Goal: Task Accomplishment & Management: Manage account settings

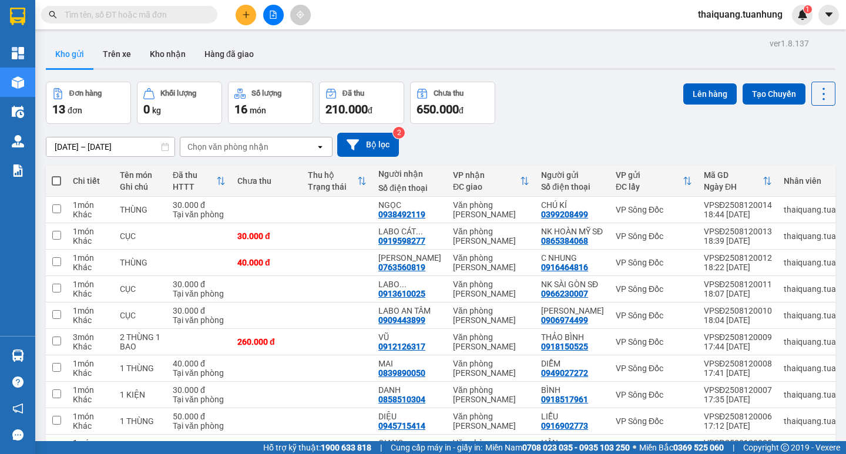
click at [553, 116] on div "Đơn hàng 13 đơn Khối lượng 0 kg Số lượng 16 món Đã thu 210.000 đ Chưa thu 650.0…" at bounding box center [440, 103] width 789 height 42
click at [202, 56] on button "Hàng đã giao" at bounding box center [229, 54] width 68 height 28
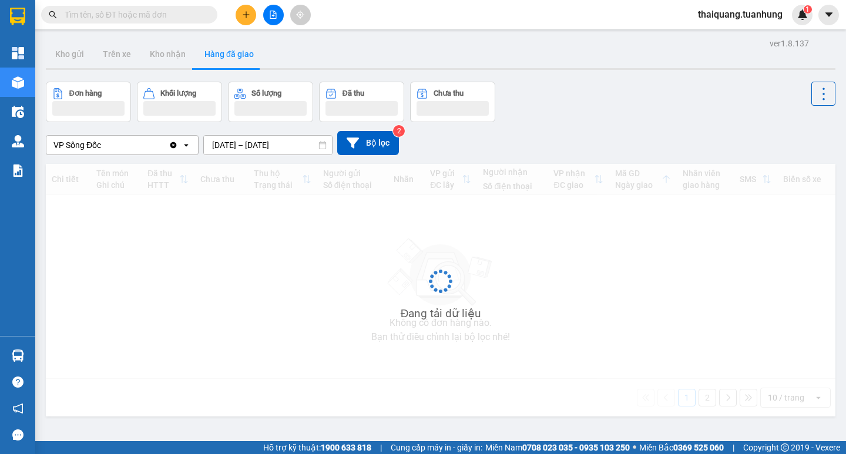
click at [251, 142] on input "[DATE] – [DATE]" at bounding box center [268, 145] width 128 height 19
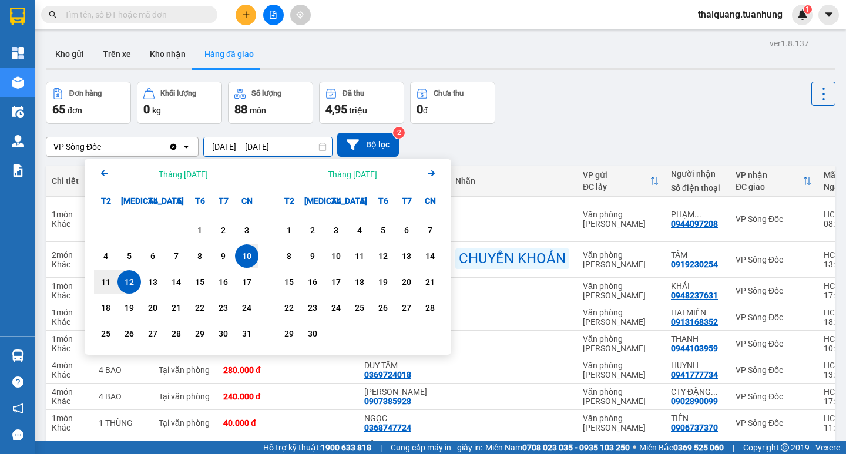
click at [122, 287] on div "12" at bounding box center [129, 282] width 16 height 14
type input "[DATE] – [DATE]"
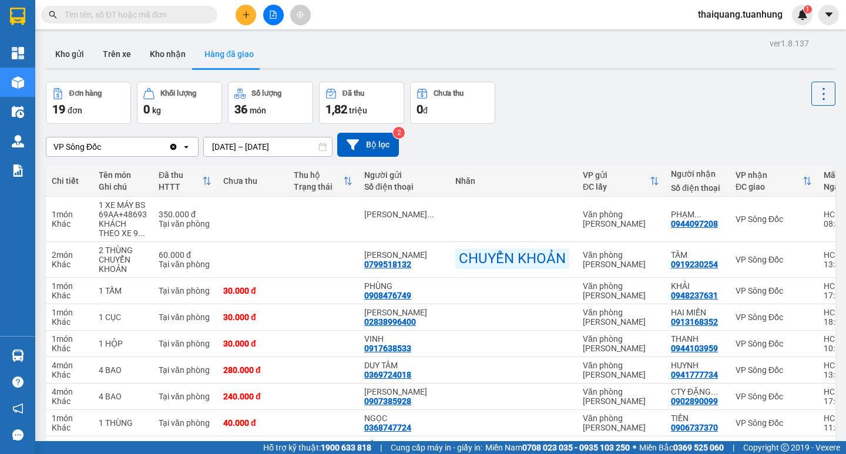
click at [563, 104] on div "Đơn hàng 19 đơn Khối lượng 0 kg Số lượng 36 món Đã thu 1,82 triệu Chưa thu 0 đ" at bounding box center [440, 103] width 789 height 42
click at [80, 53] on button "Kho gửi" at bounding box center [70, 54] width 48 height 28
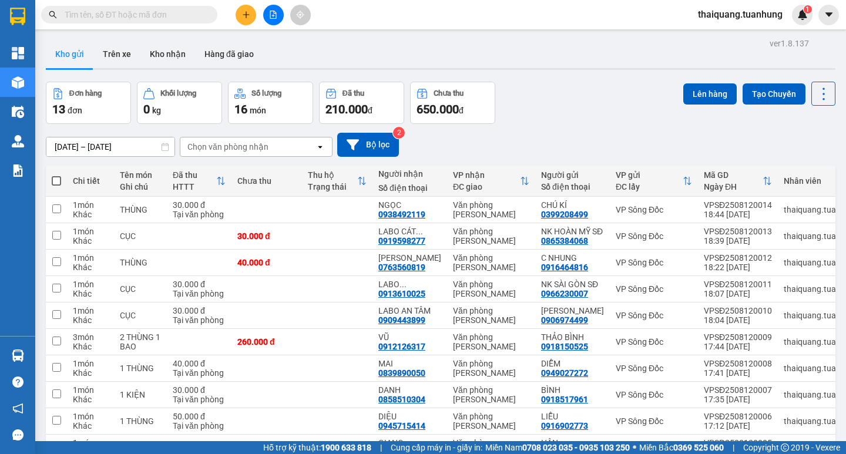
click at [580, 111] on div "Đơn hàng 13 đơn Khối lượng 0 kg Số lượng 16 món Đã thu 210.000 đ Chưa thu 650.0…" at bounding box center [440, 103] width 789 height 42
click at [154, 51] on button "Kho nhận" at bounding box center [167, 54] width 55 height 28
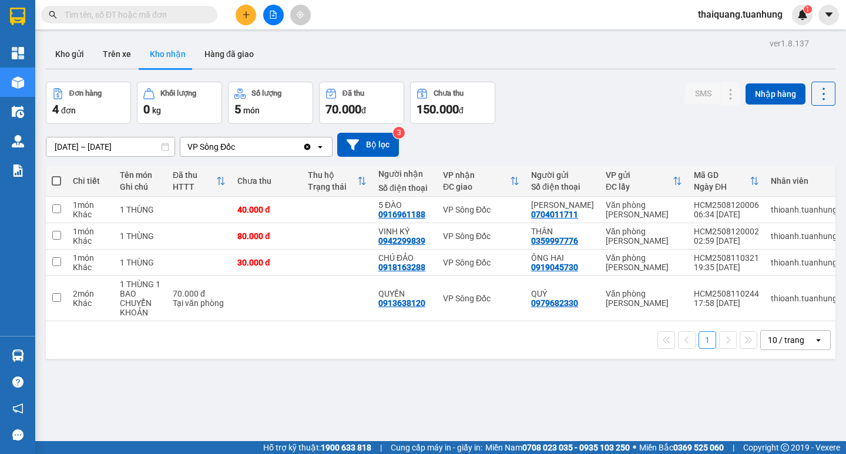
click at [563, 82] on div "Đơn hàng 4 đơn Khối lượng 0 kg Số lượng 5 món Đã thu 70.000 đ Chưa thu 150.000 …" at bounding box center [440, 103] width 789 height 42
drag, startPoint x: 580, startPoint y: 109, endPoint x: 586, endPoint y: 97, distance: 13.1
click at [582, 106] on div "Đơn hàng 4 đơn Khối lượng 0 kg Số lượng 5 món Đã thu 70.000 đ Chưa thu 150.000 …" at bounding box center [440, 103] width 789 height 42
drag, startPoint x: 552, startPoint y: 94, endPoint x: 345, endPoint y: 14, distance: 222.4
click at [551, 93] on div "Đơn hàng 4 đơn Khối lượng 0 kg Số lượng 5 món Đã thu 70.000 đ Chưa thu 150.000 …" at bounding box center [440, 103] width 789 height 42
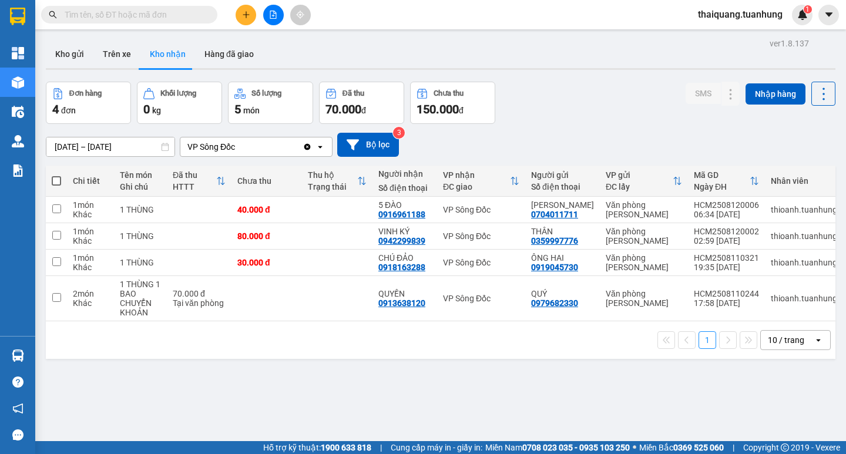
click at [550, 133] on div "[DATE] – [DATE] Press the down arrow key to interact with the calendar and sele…" at bounding box center [440, 145] width 789 height 24
click at [72, 51] on button "Kho gửi" at bounding box center [70, 54] width 48 height 28
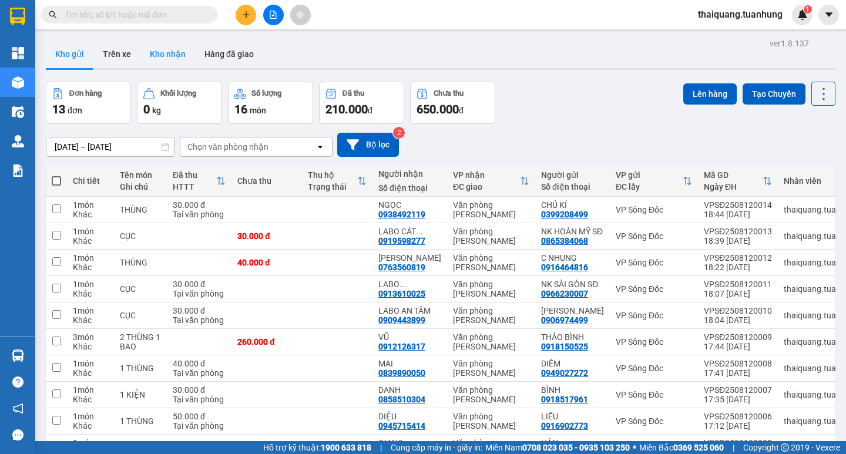
click at [170, 56] on button "Kho nhận" at bounding box center [167, 54] width 55 height 28
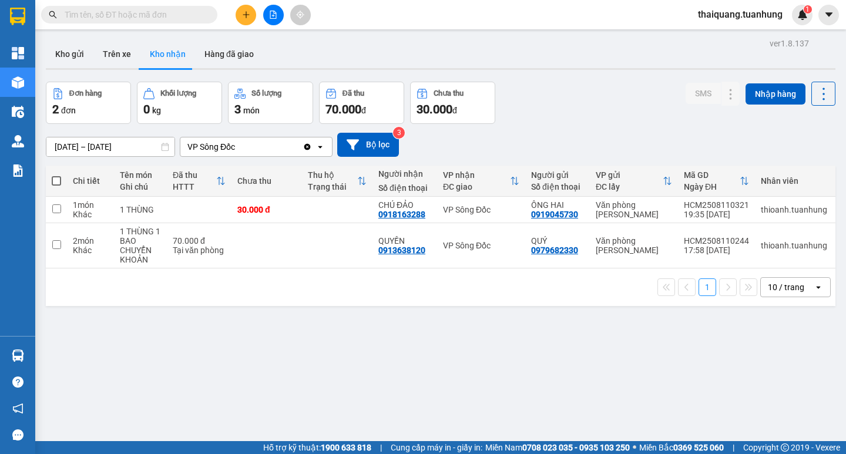
click at [584, 103] on div "Đơn hàng 2 đơn Khối lượng 0 kg Số lượng 3 món Đã thu 70.000 đ Chưa thu 30.000 đ…" at bounding box center [440, 103] width 789 height 42
click at [583, 102] on div "Đơn hàng 2 đơn Khối lượng 0 kg Số lượng 3 món Đã thu 70.000 đ Chưa thu 30.000 đ…" at bounding box center [440, 103] width 789 height 42
click at [234, 306] on div "1 10 / trang open" at bounding box center [440, 287] width 789 height 38
click at [70, 58] on button "Kho gửi" at bounding box center [70, 54] width 48 height 28
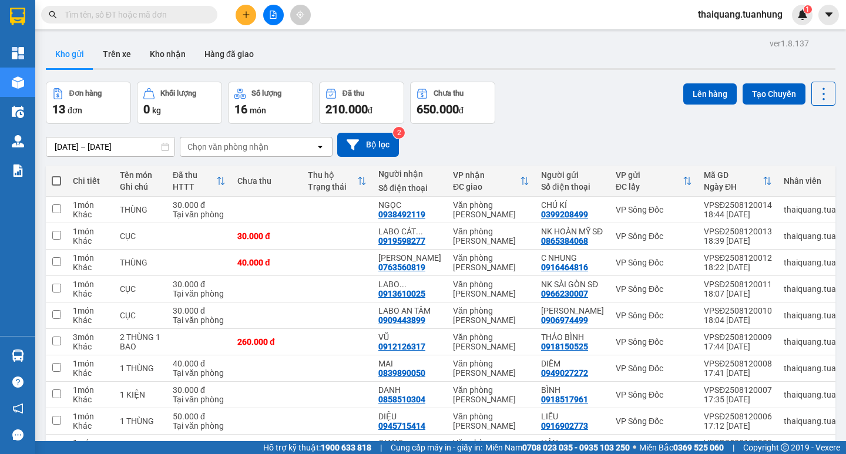
click at [540, 113] on div "Đơn hàng 13 đơn Khối lượng 0 kg Số lượng 16 món Đã thu 210.000 đ Chưa thu 650.0…" at bounding box center [440, 103] width 789 height 42
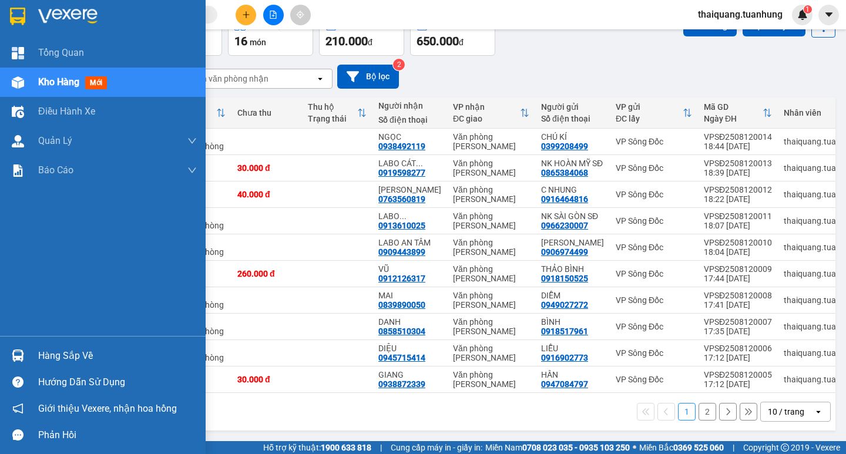
click at [49, 354] on div "Hàng sắp về" at bounding box center [117, 356] width 159 height 18
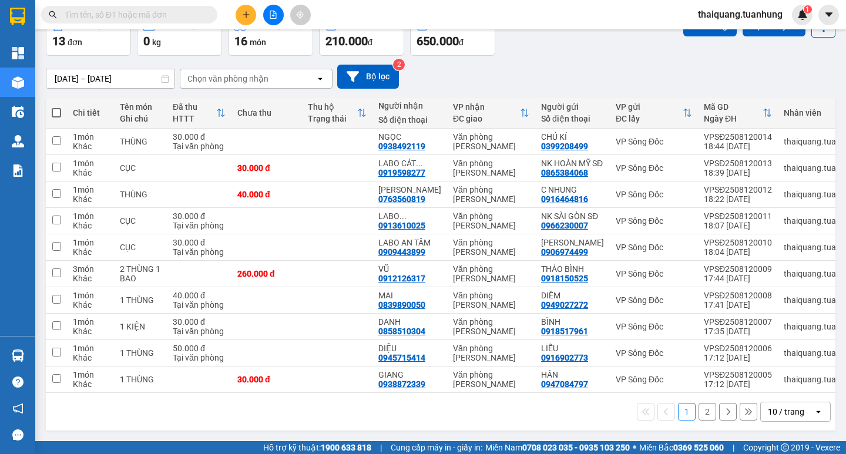
click at [567, 406] on section "Kết quả tìm kiếm ( 0 ) Bộ lọc No Data thaiquang.tuanhung 1 Tổng Quan Kho hàng m…" at bounding box center [423, 227] width 846 height 454
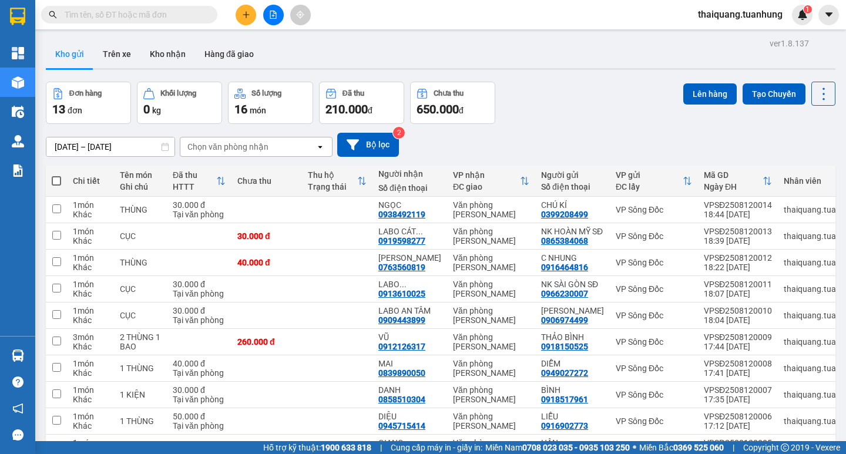
click at [550, 85] on div "Đơn hàng 13 đơn Khối lượng 0 kg Số lượng 16 món Đã thu 210.000 đ Chưa thu 650.0…" at bounding box center [440, 103] width 789 height 42
